Goal: Navigation & Orientation: Find specific page/section

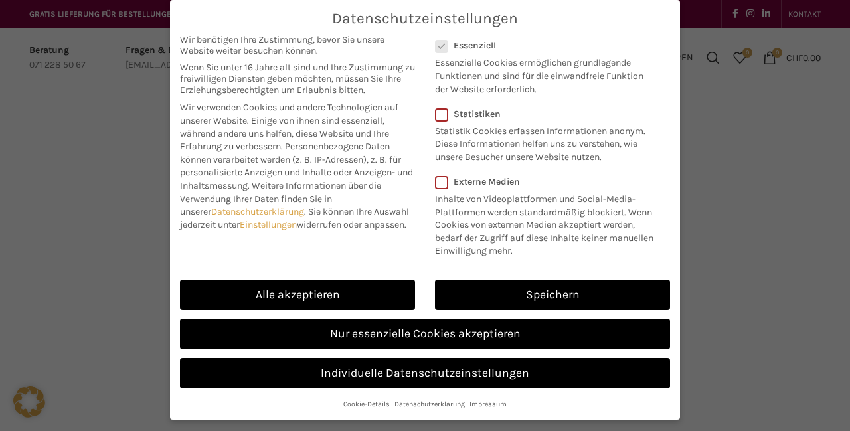
click at [461, 331] on link "Nur essenzielle Cookies akzeptieren" at bounding box center [425, 334] width 490 height 31
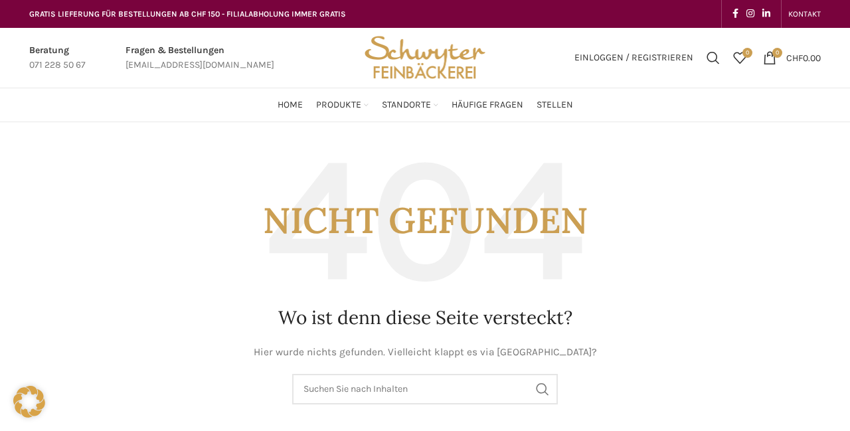
click at [351, 106] on span "Produkte" at bounding box center [338, 105] width 45 height 13
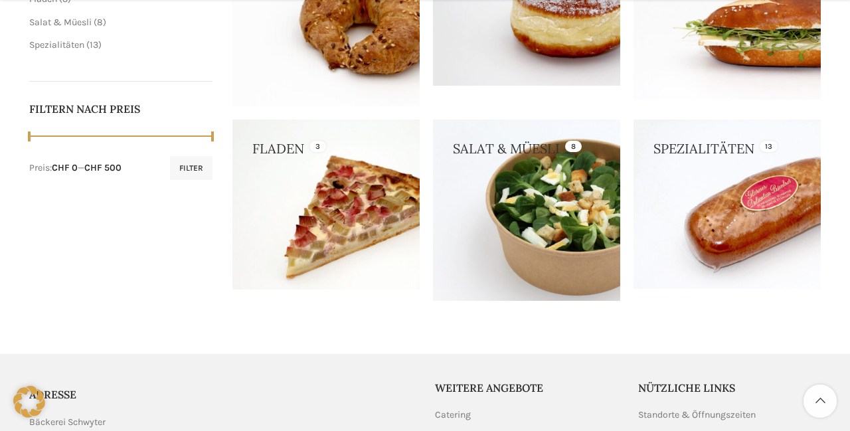
scroll to position [648, 0]
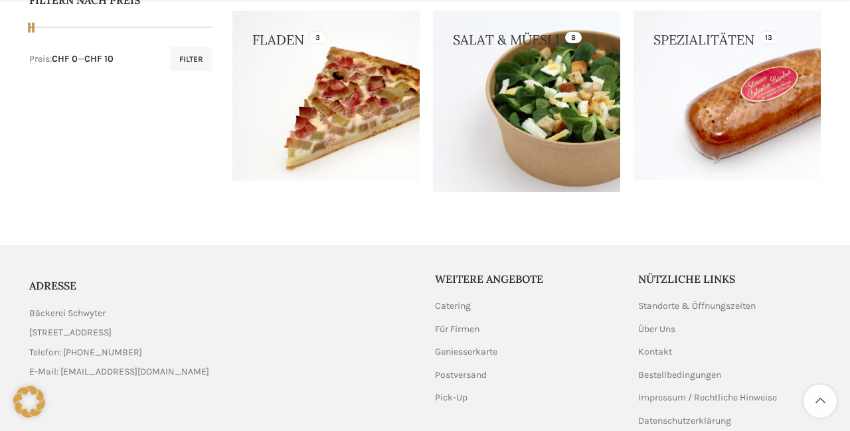
click at [187, 59] on button "Filter" at bounding box center [191, 59] width 42 height 24
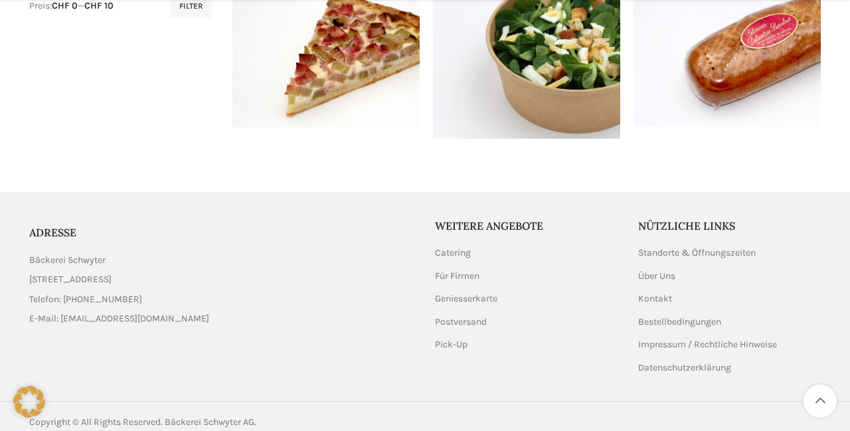
scroll to position [708, 0]
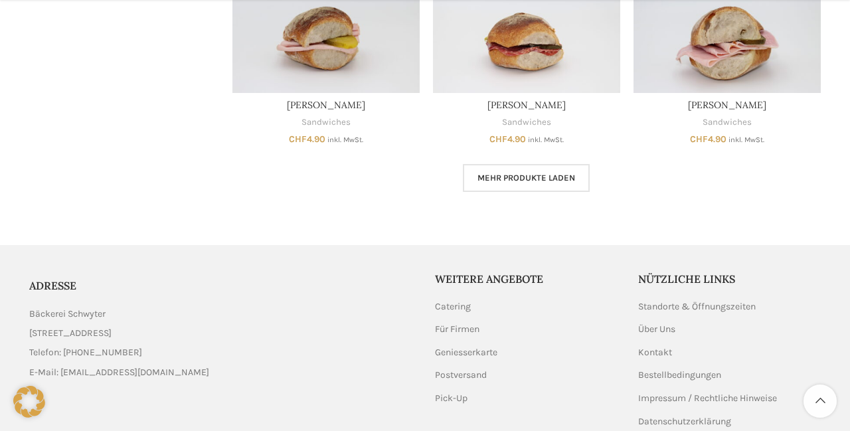
scroll to position [881, 0]
click at [513, 179] on span "Mehr Produkte laden" at bounding box center [526, 177] width 98 height 11
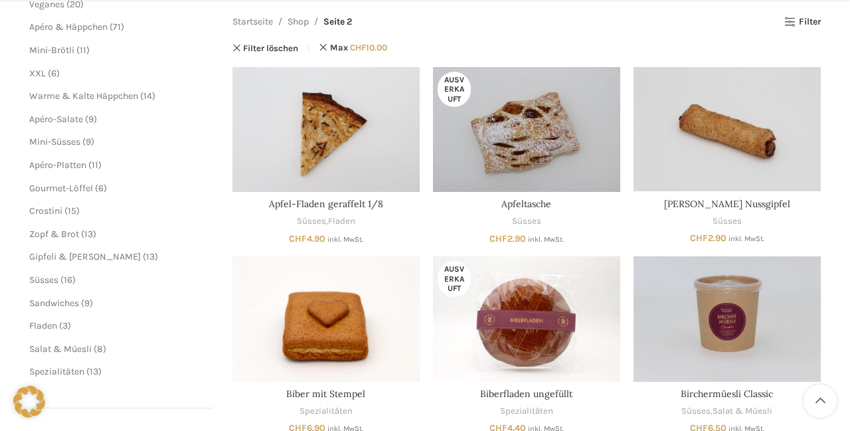
scroll to position [213, 0]
click at [54, 367] on span "Spezialitäten" at bounding box center [56, 370] width 55 height 11
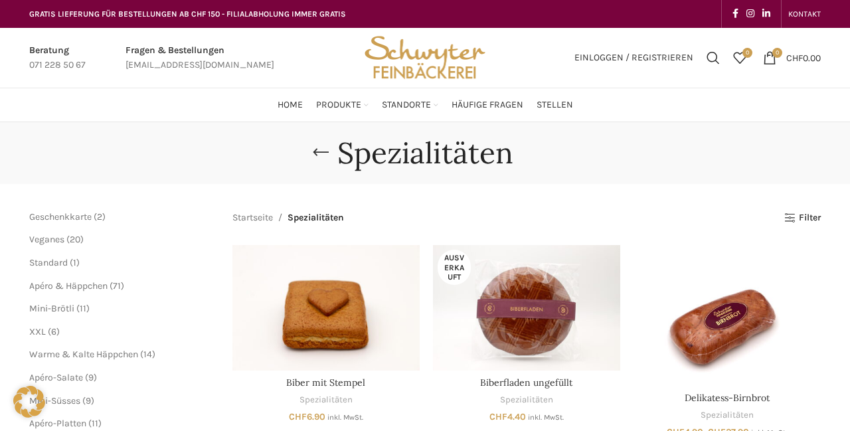
click at [422, 103] on span "Standorte" at bounding box center [406, 105] width 49 height 13
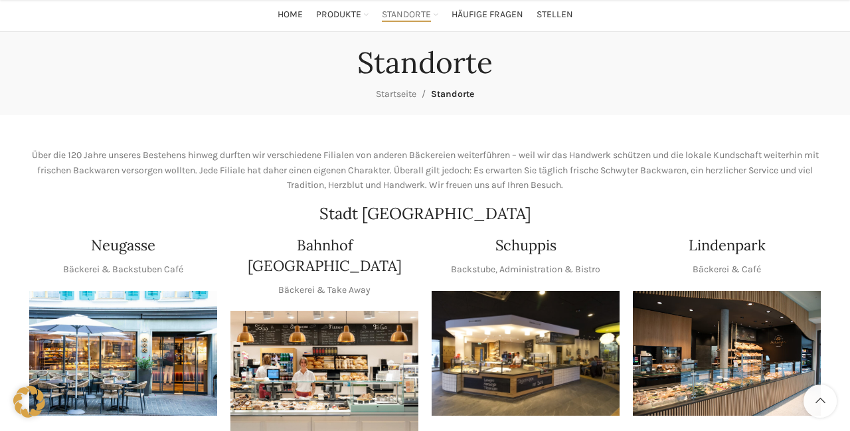
scroll to position [164, 0]
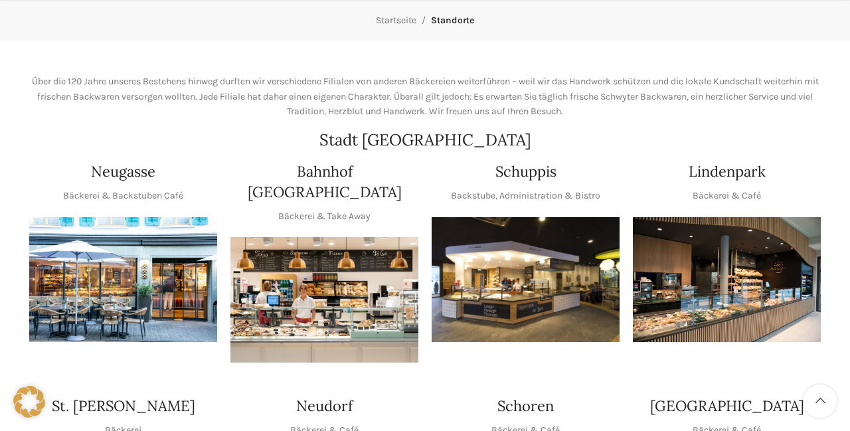
click at [513, 276] on img "1 / 1" at bounding box center [526, 279] width 188 height 125
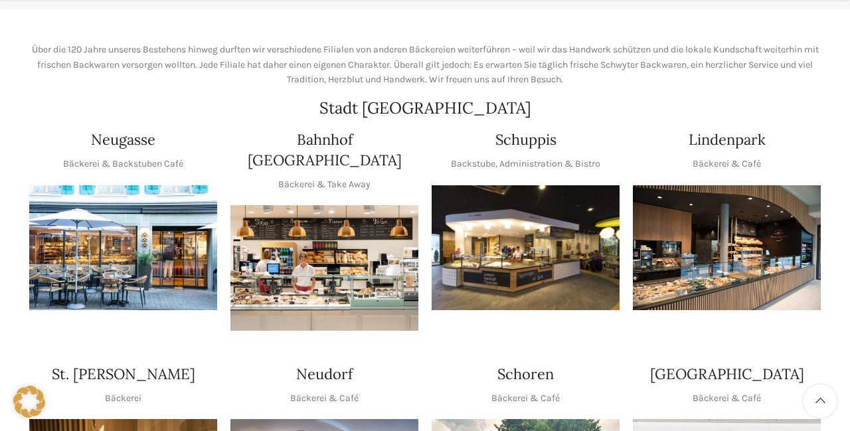
scroll to position [228, 0]
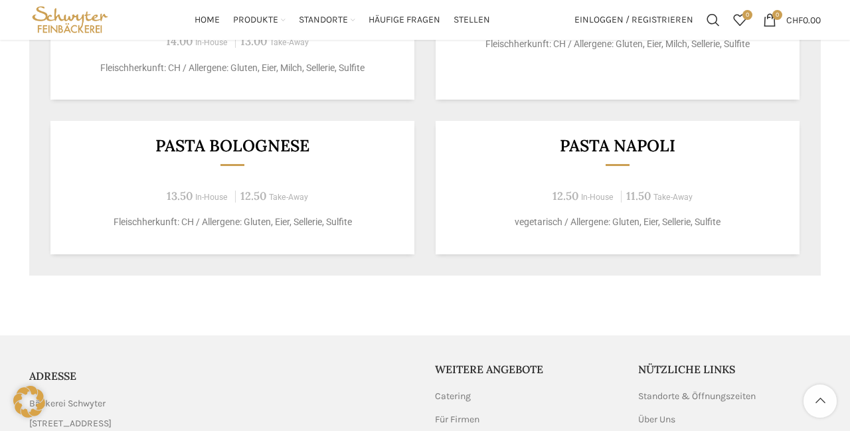
scroll to position [1238, 0]
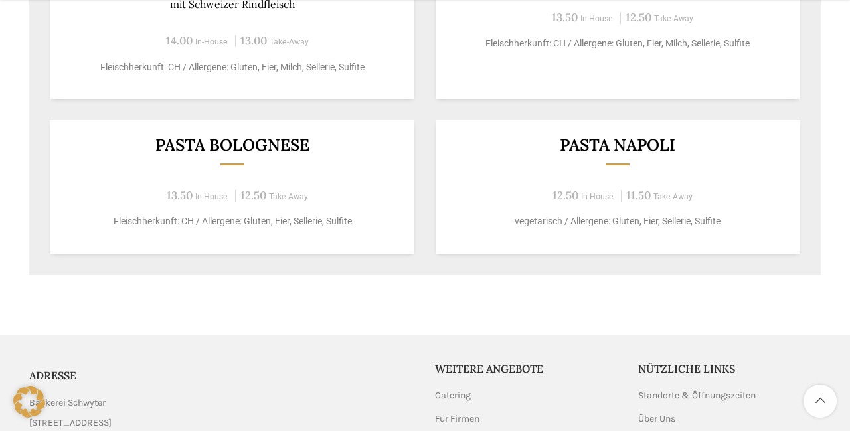
click at [246, 178] on div "Pasta Bolognese 13.50 In-House 12.50 Take-Away Fleischherkunft: CH / Allergene:…" at bounding box center [232, 186] width 364 height 133
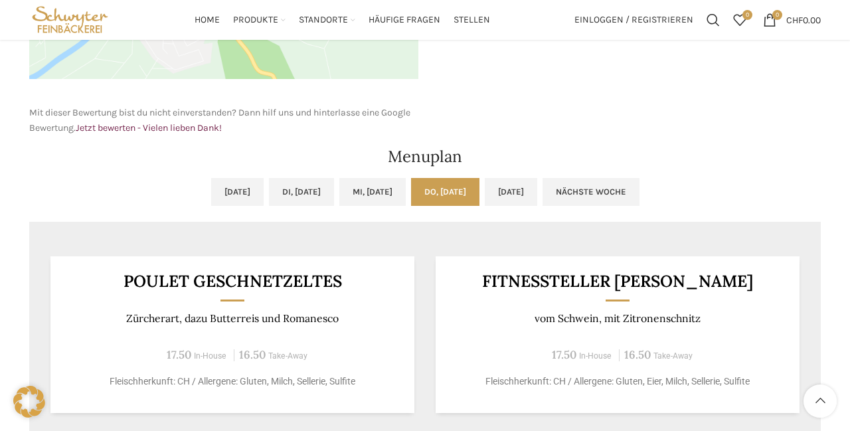
scroll to position [567, 0]
click at [537, 199] on link "Fr, 29.08.2025" at bounding box center [511, 193] width 52 height 28
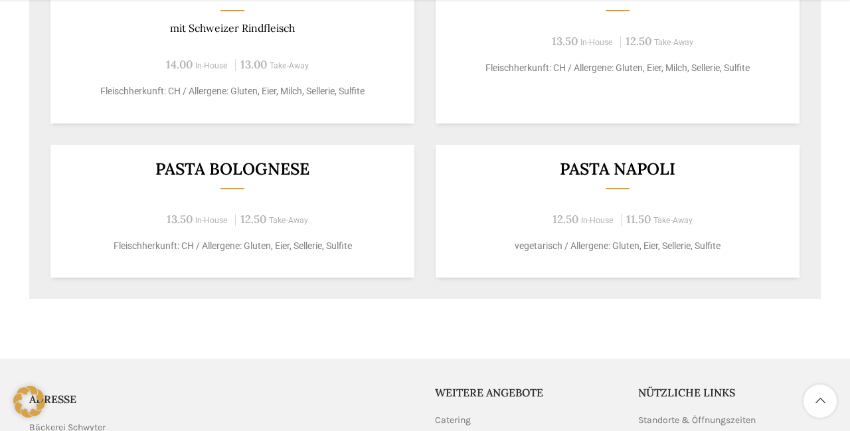
scroll to position [1230, 0]
click at [243, 195] on div "Pasta Bolognese 13.50 In-House 12.50 Take-Away Fleischherkunft: CH / Allergene:…" at bounding box center [232, 211] width 364 height 133
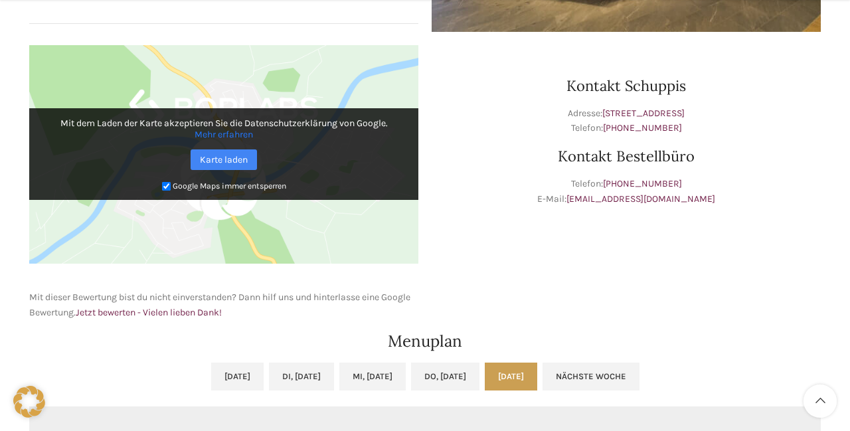
scroll to position [390, 0]
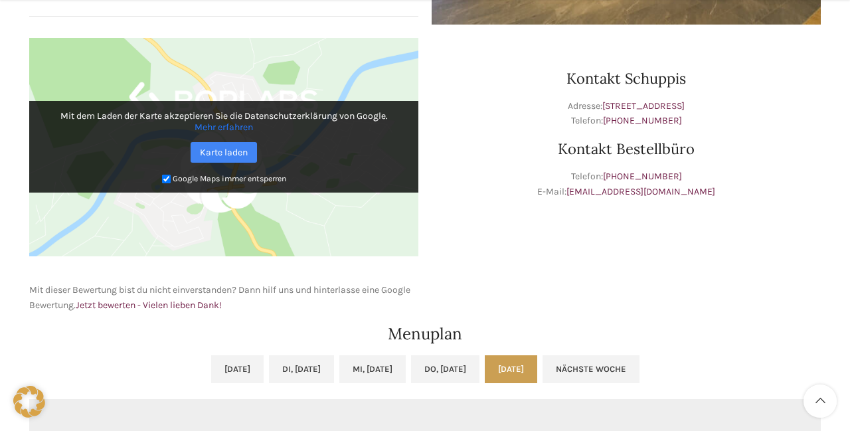
click at [639, 366] on link "Nächste Woche" at bounding box center [590, 369] width 97 height 28
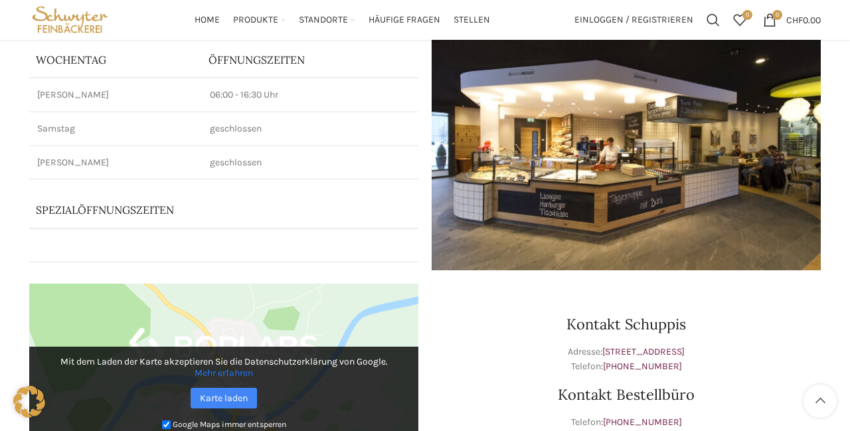
scroll to position [0, 0]
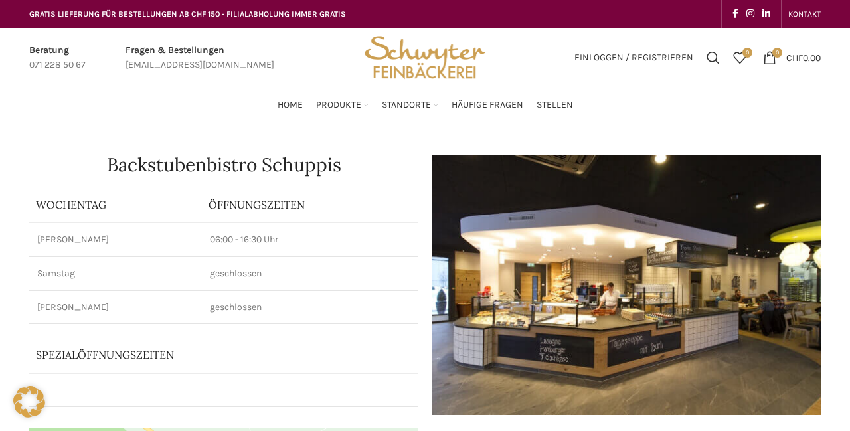
click at [495, 102] on span "Häufige Fragen" at bounding box center [487, 105] width 72 height 13
